Goal: Navigation & Orientation: Understand site structure

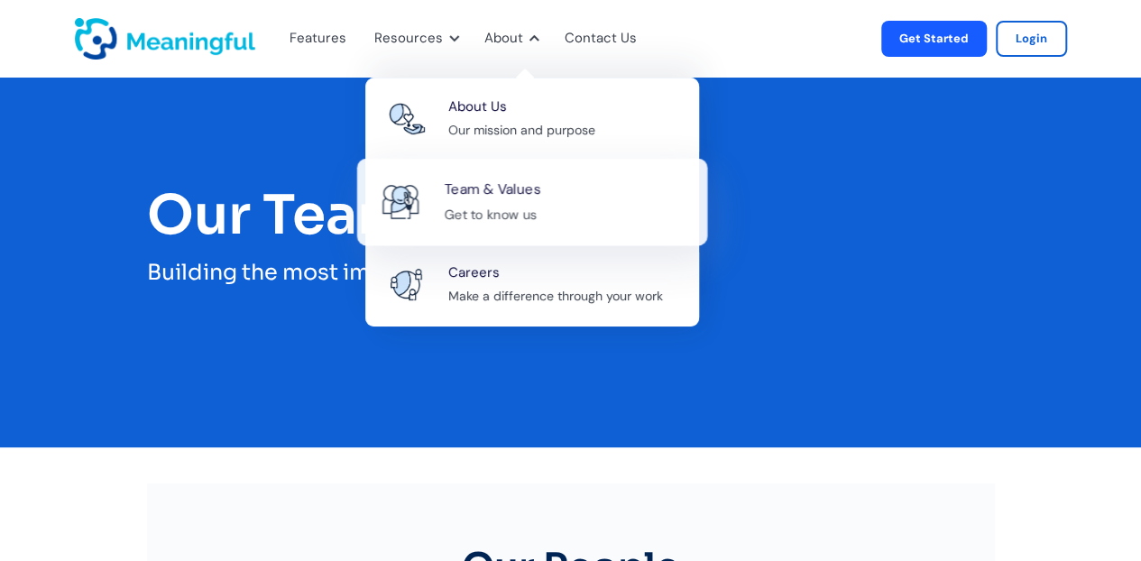
click at [536, 186] on div "Team & Values Get to know us" at bounding box center [566, 202] width 245 height 49
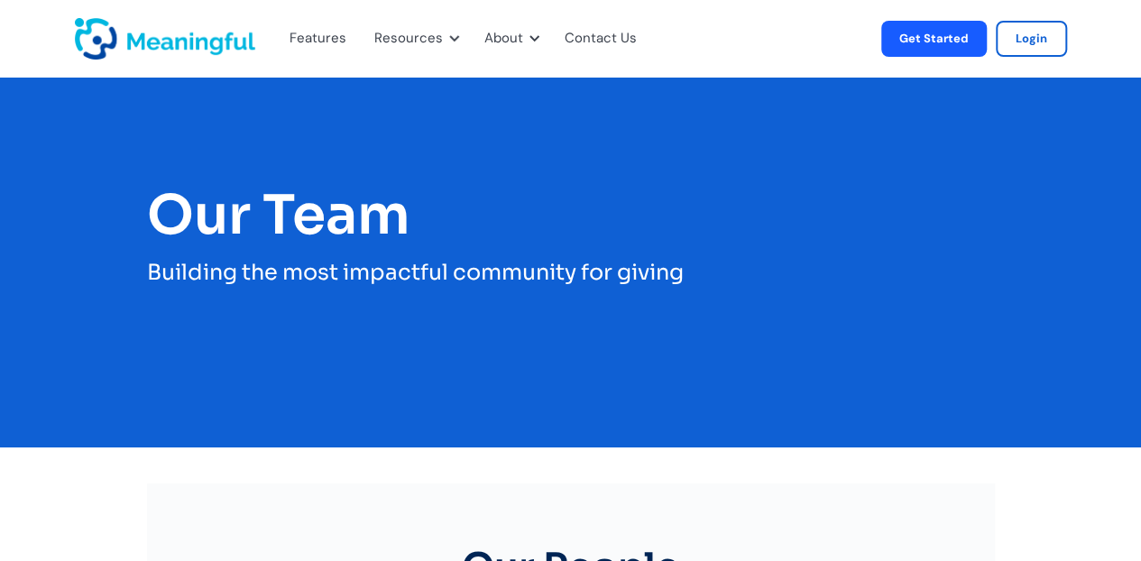
click at [236, 42] on img "home" at bounding box center [165, 39] width 180 height 42
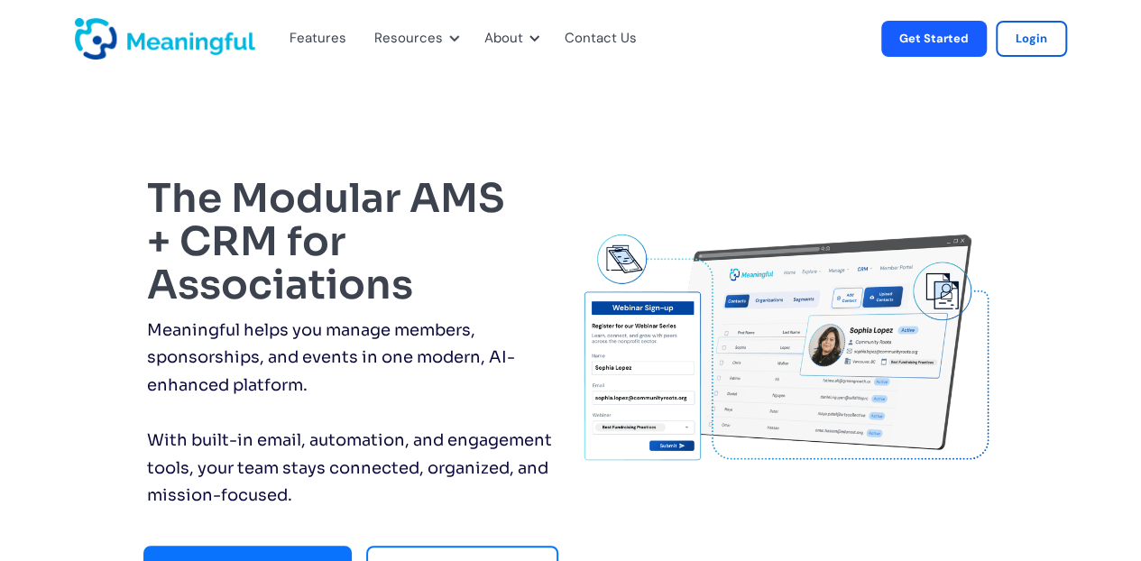
click at [323, 38] on div "Features" at bounding box center [318, 38] width 57 height 23
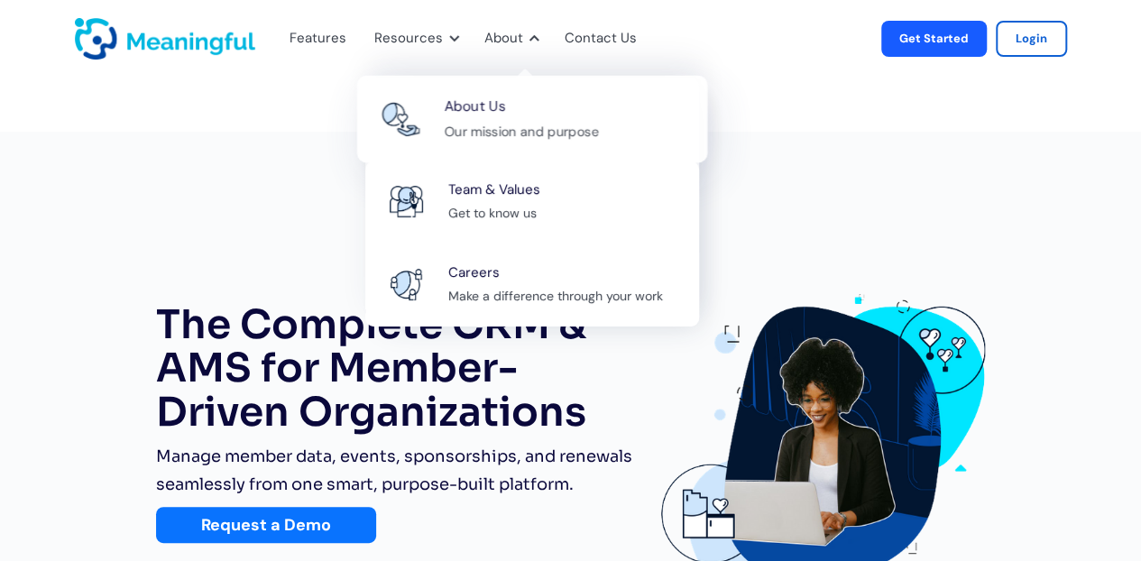
click at [503, 129] on div "Our mission and purpose" at bounding box center [521, 131] width 154 height 23
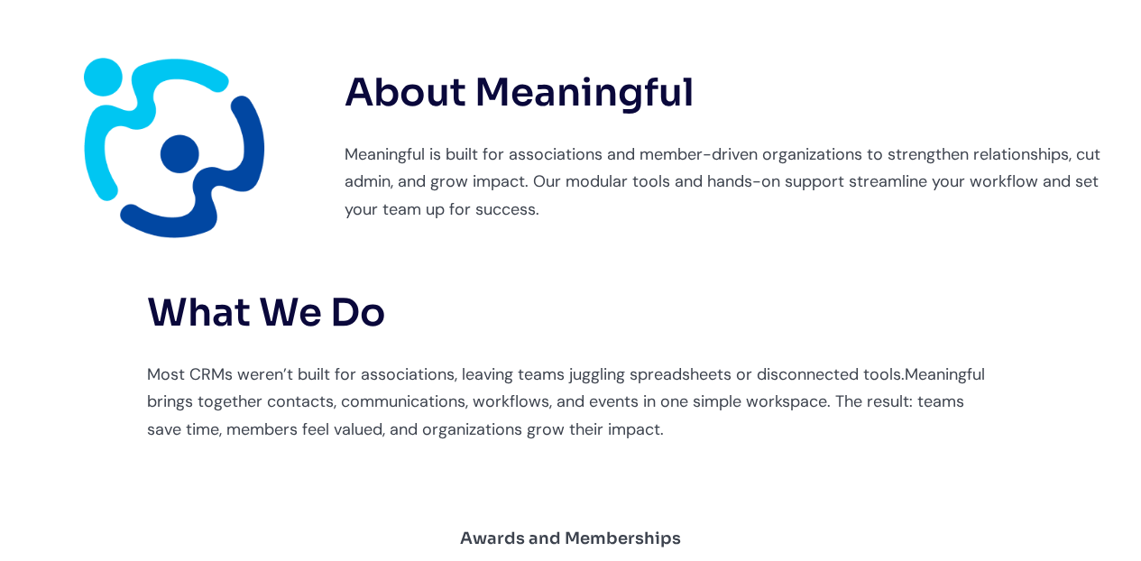
scroll to position [541, 0]
